Goal: Task Accomplishment & Management: Complete application form

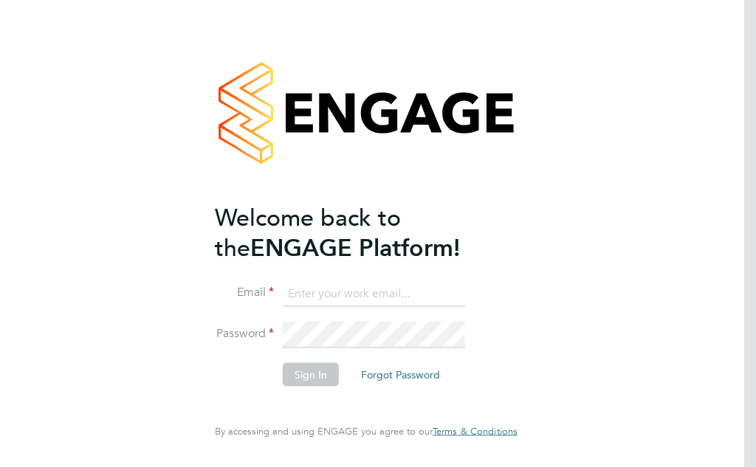
type input "[EMAIL_ADDRESS][DOMAIN_NAME]"
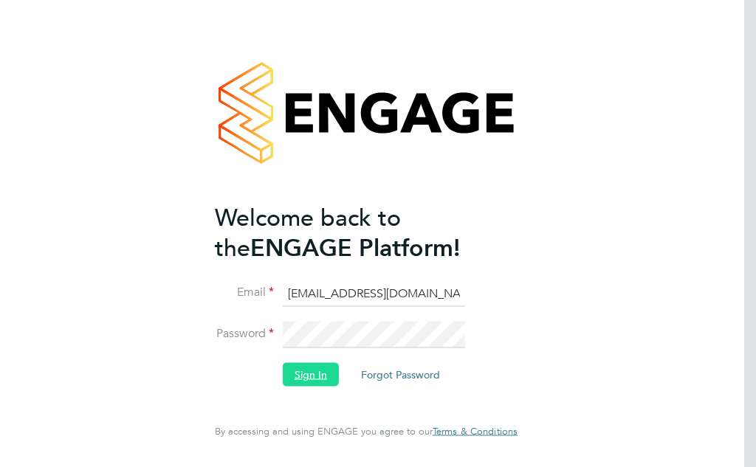
click at [312, 378] on button "Sign In" at bounding box center [311, 375] width 56 height 24
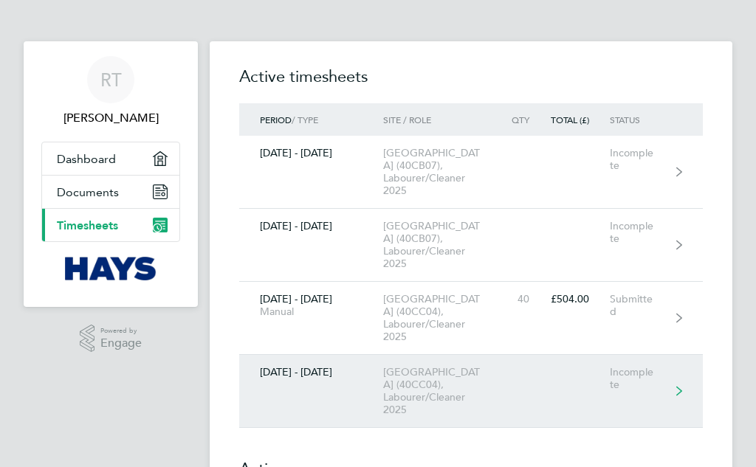
click at [288, 379] on div "27 Sept - 03 Oct 2025" at bounding box center [311, 372] width 144 height 13
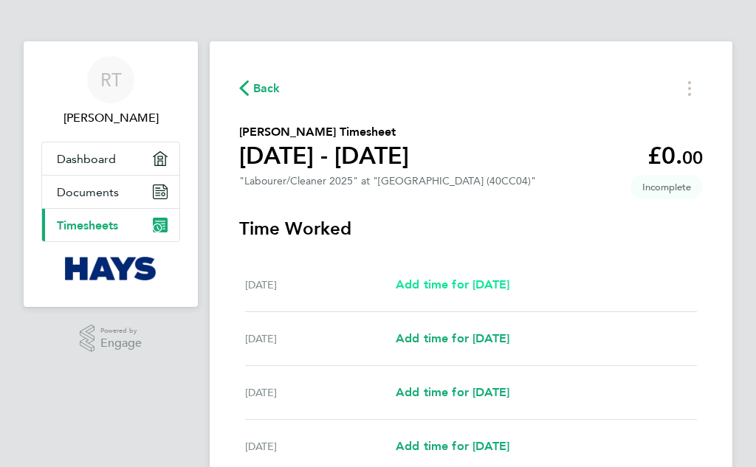
click at [455, 283] on span "Add time for Sat 27 Sep" at bounding box center [453, 285] width 114 height 14
select select "30"
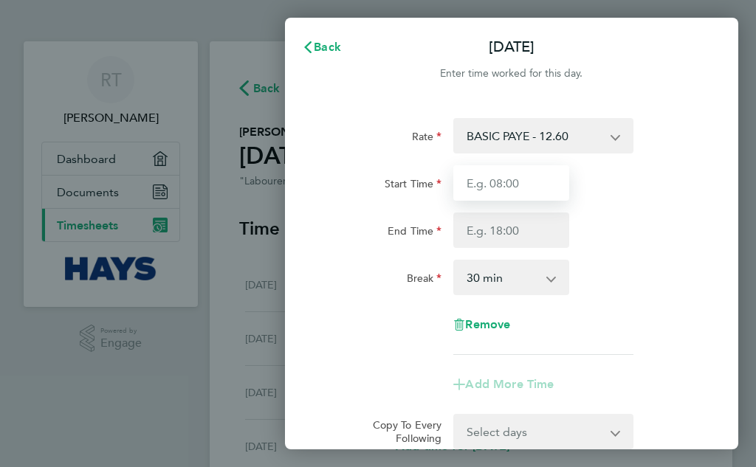
click at [510, 182] on input "Start Time" at bounding box center [511, 182] width 116 height 35
type input "07:30"
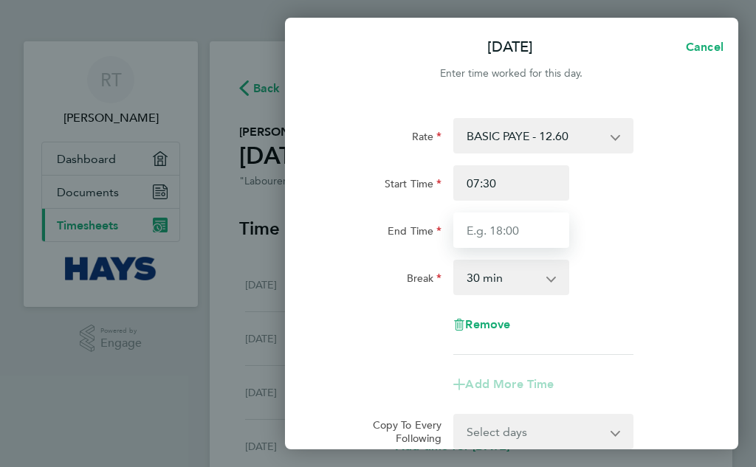
click at [515, 233] on input "End Time" at bounding box center [511, 230] width 116 height 35
type input "15:00"
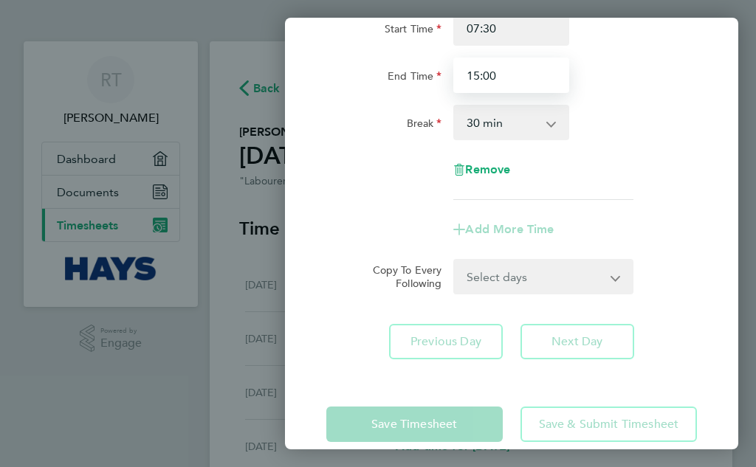
scroll to position [177, 0]
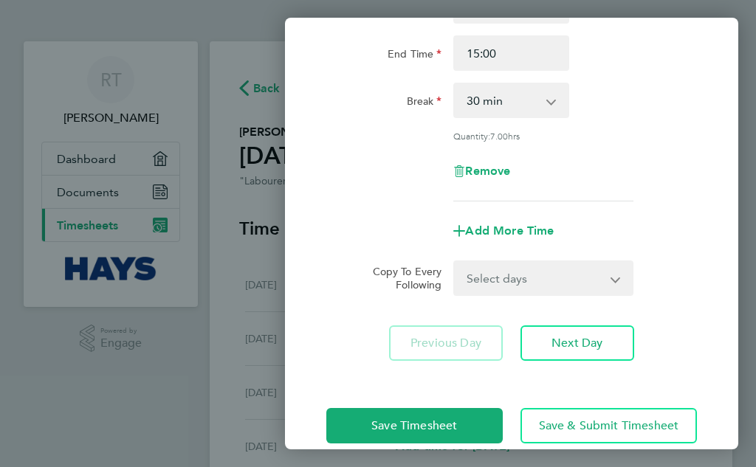
click at [428, 403] on div "Save Timesheet Save & Submit Timesheet" at bounding box center [511, 426] width 453 height 95
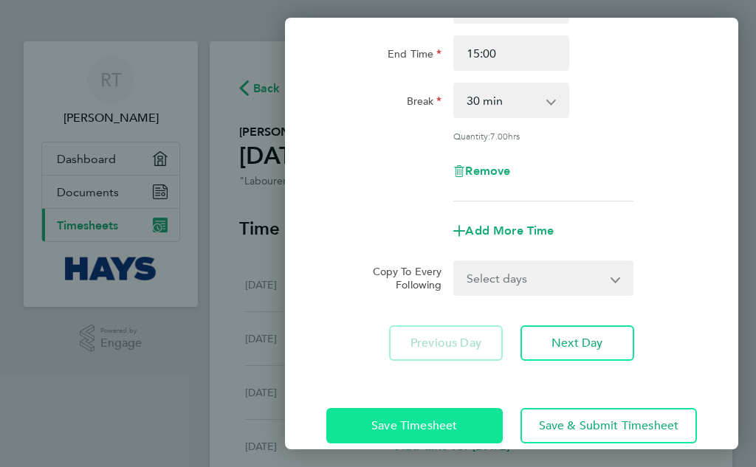
click at [414, 427] on span "Save Timesheet" at bounding box center [414, 426] width 86 height 15
